Goal: Information Seeking & Learning: Learn about a topic

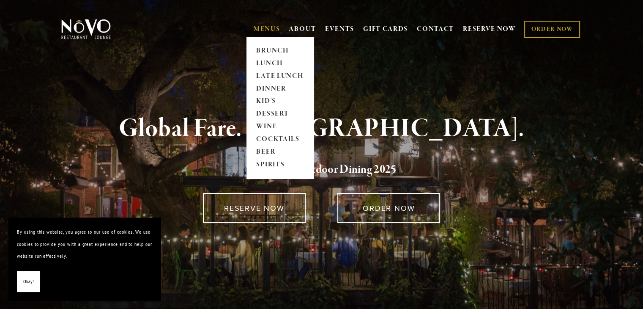
click at [254, 29] on link "MENUS" at bounding box center [267, 29] width 27 height 8
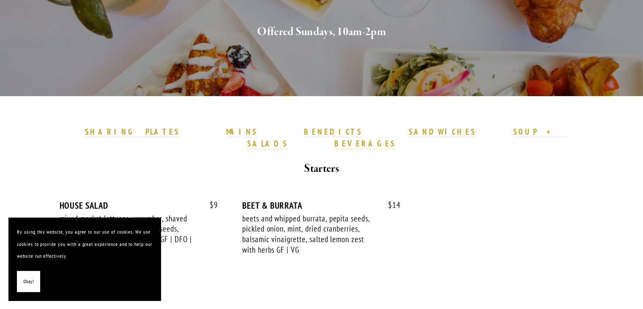
scroll to position [165, 0]
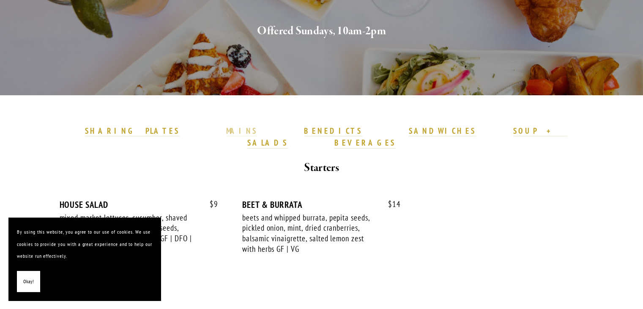
click at [226, 131] on strong "MAINS" at bounding box center [242, 131] width 32 height 10
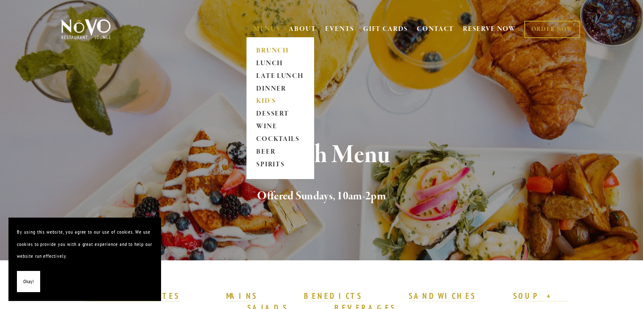
click at [254, 99] on link "KID'S" at bounding box center [280, 101] width 53 height 13
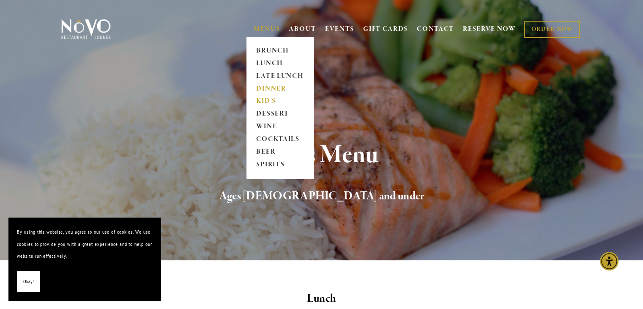
click at [262, 86] on link "DINNER" at bounding box center [280, 88] width 53 height 13
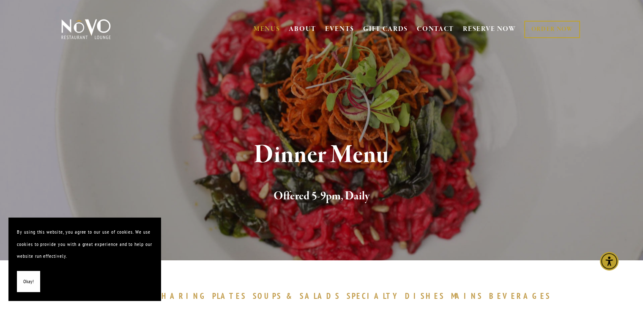
click at [27, 283] on span "Okay!" at bounding box center [28, 281] width 11 height 12
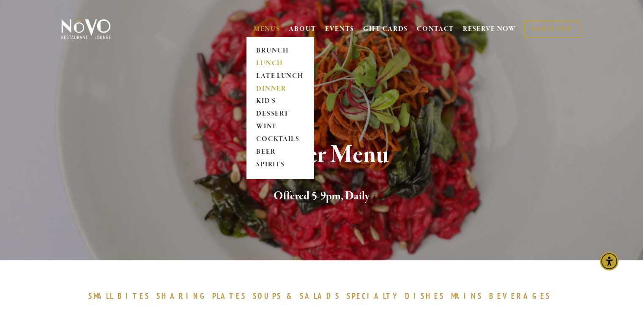
click at [266, 62] on link "LUNCH" at bounding box center [280, 63] width 53 height 13
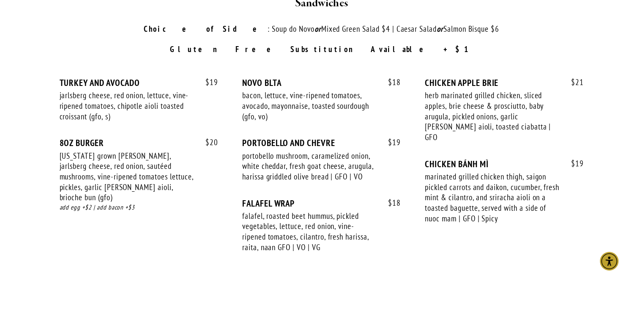
scroll to position [1210, 0]
